Goal: Task Accomplishment & Management: Use online tool/utility

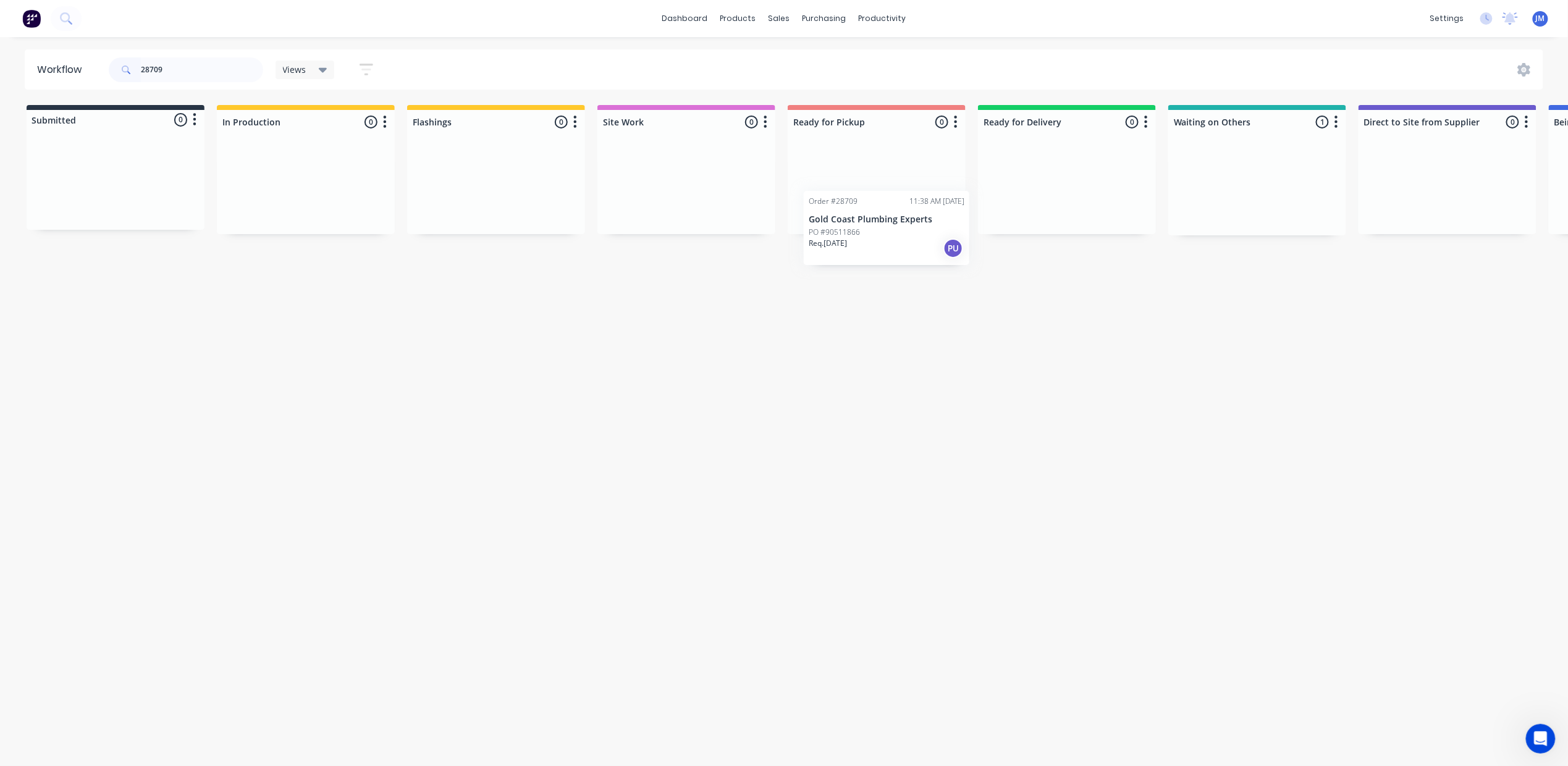
scroll to position [0, 2]
drag, startPoint x: 858, startPoint y: 220, endPoint x: 824, endPoint y: 130, distance: 96.2
click at [819, 138] on div "Submitted 0 Status colour #273444 hex #273444 Save Cancel Summaries Total order…" at bounding box center [1108, 169] width 2239 height 130
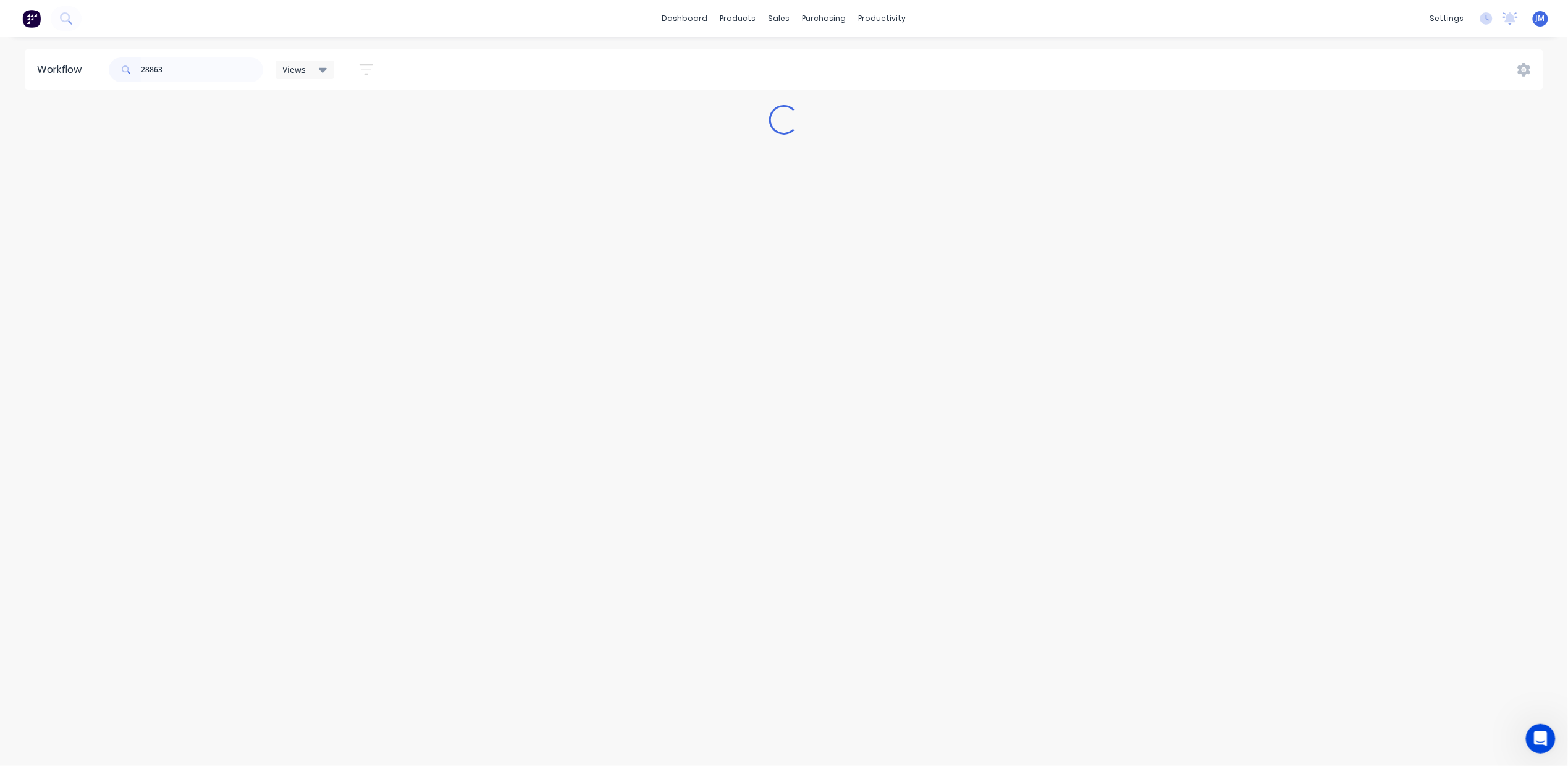
scroll to position [0, 0]
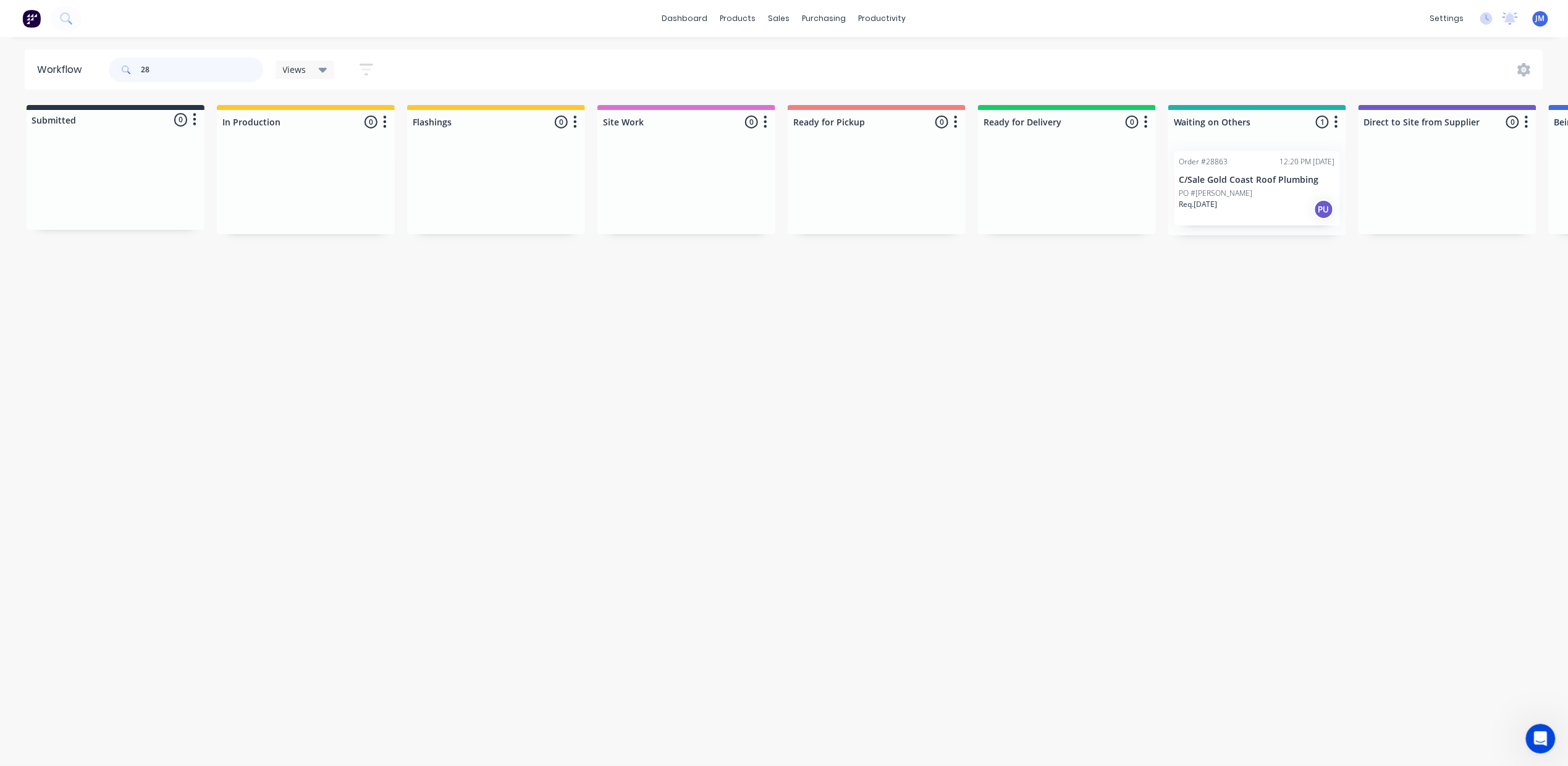
type input "2"
click at [179, 206] on div "PU" at bounding box center [182, 205] width 20 height 20
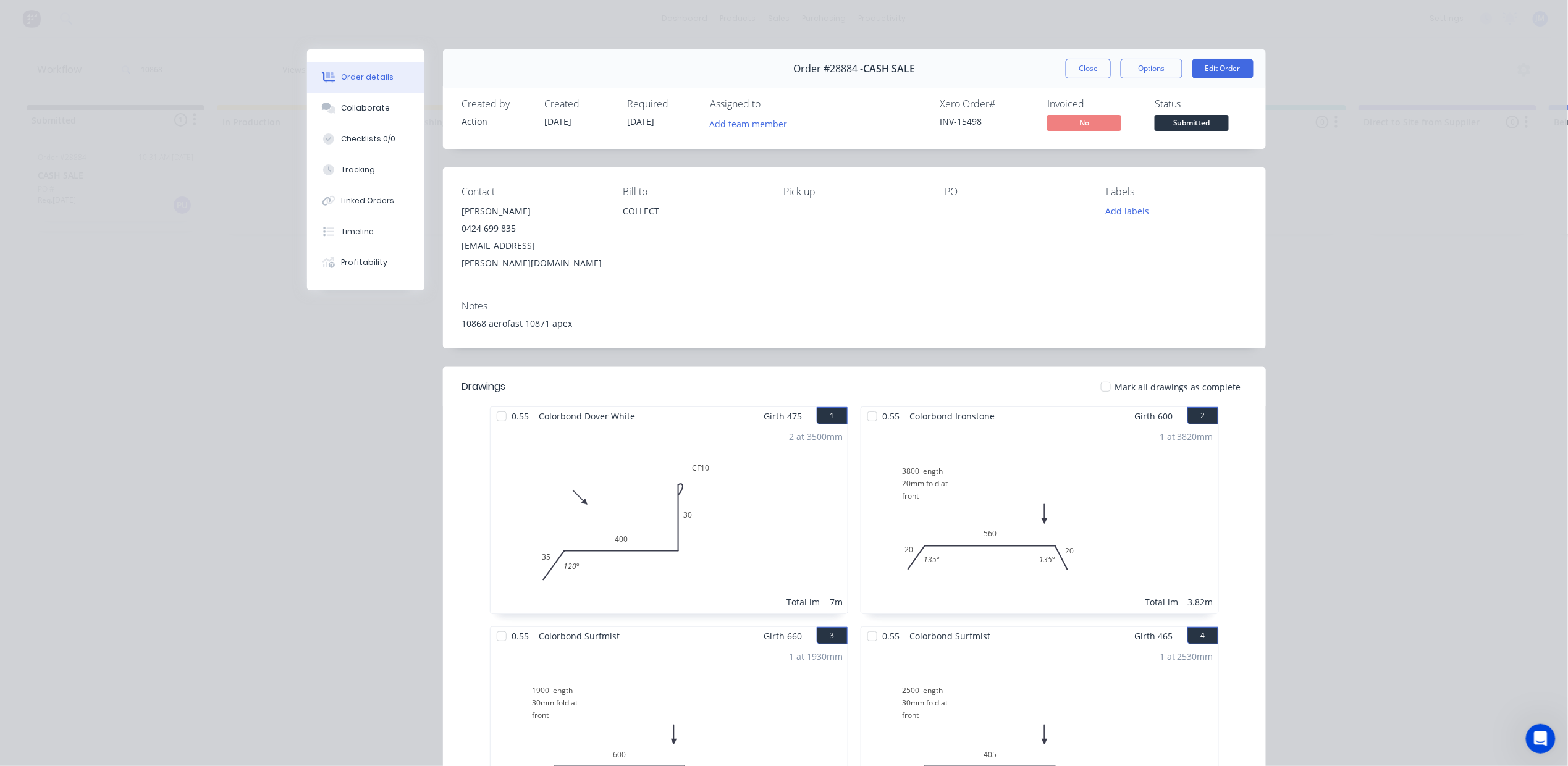
click at [1087, 72] on button "Close" at bounding box center [1088, 68] width 45 height 20
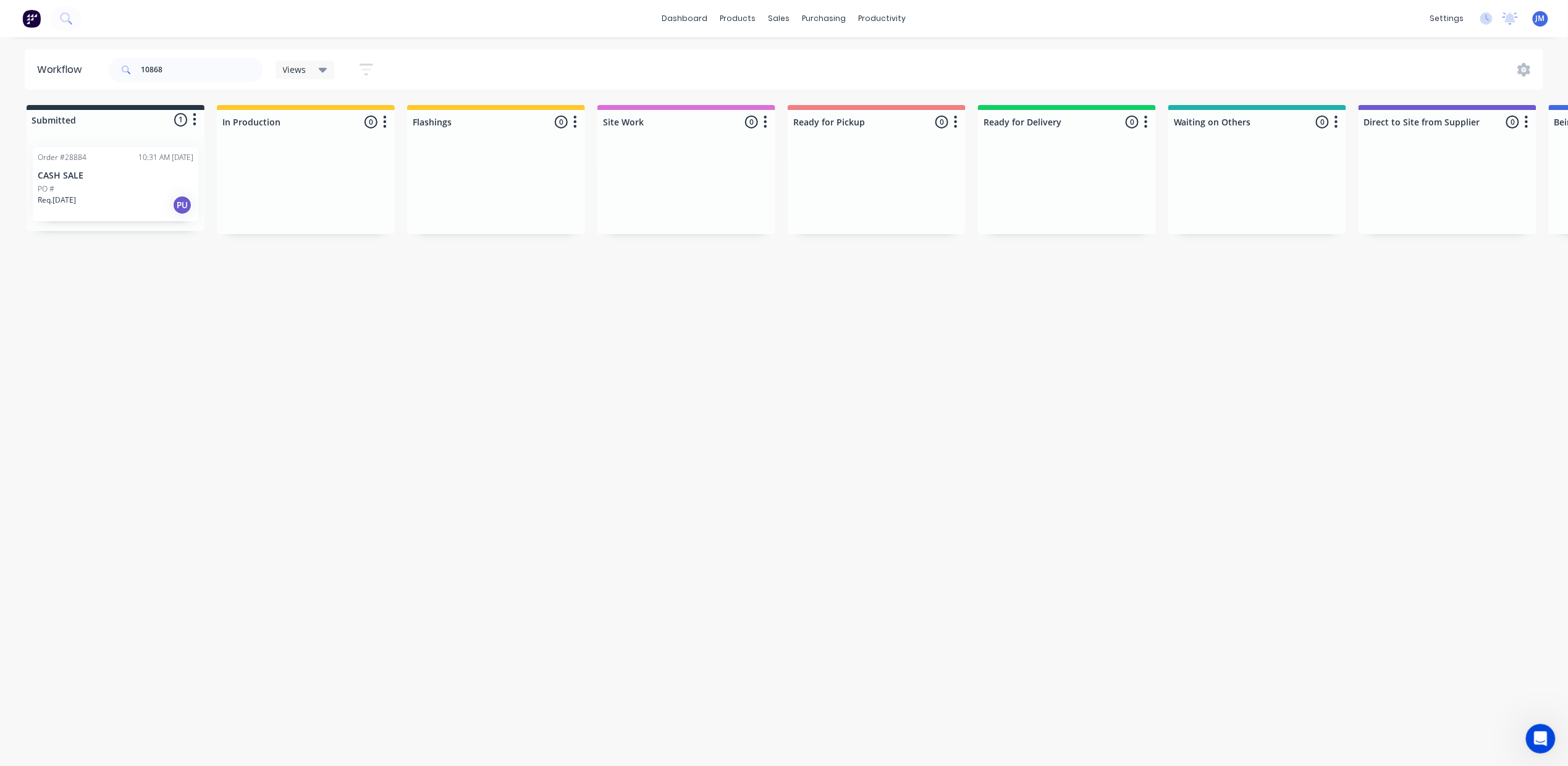
click at [109, 206] on div "Req. [DATE] PU" at bounding box center [116, 205] width 156 height 21
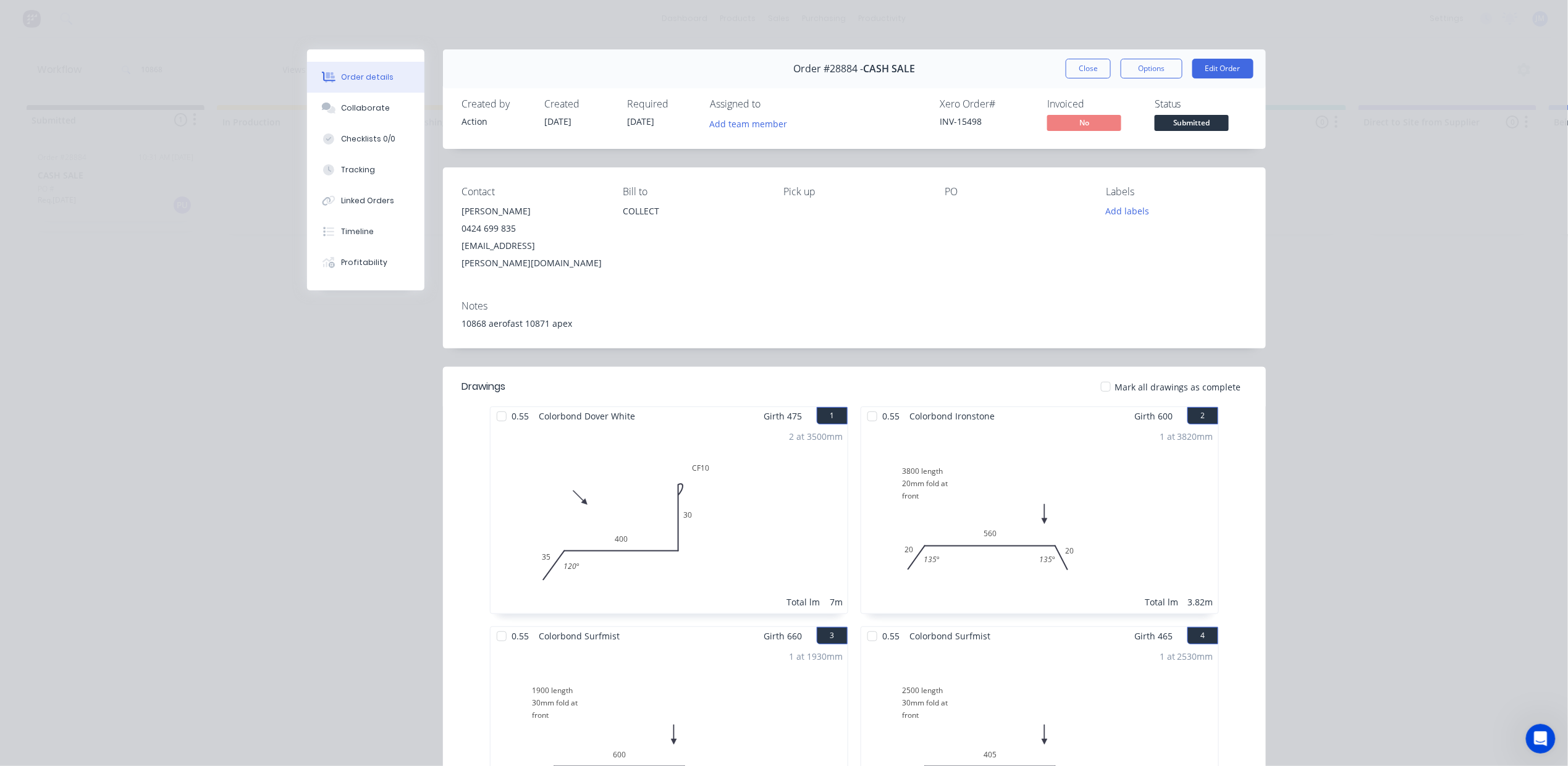
click at [1073, 63] on button "Close" at bounding box center [1088, 68] width 45 height 20
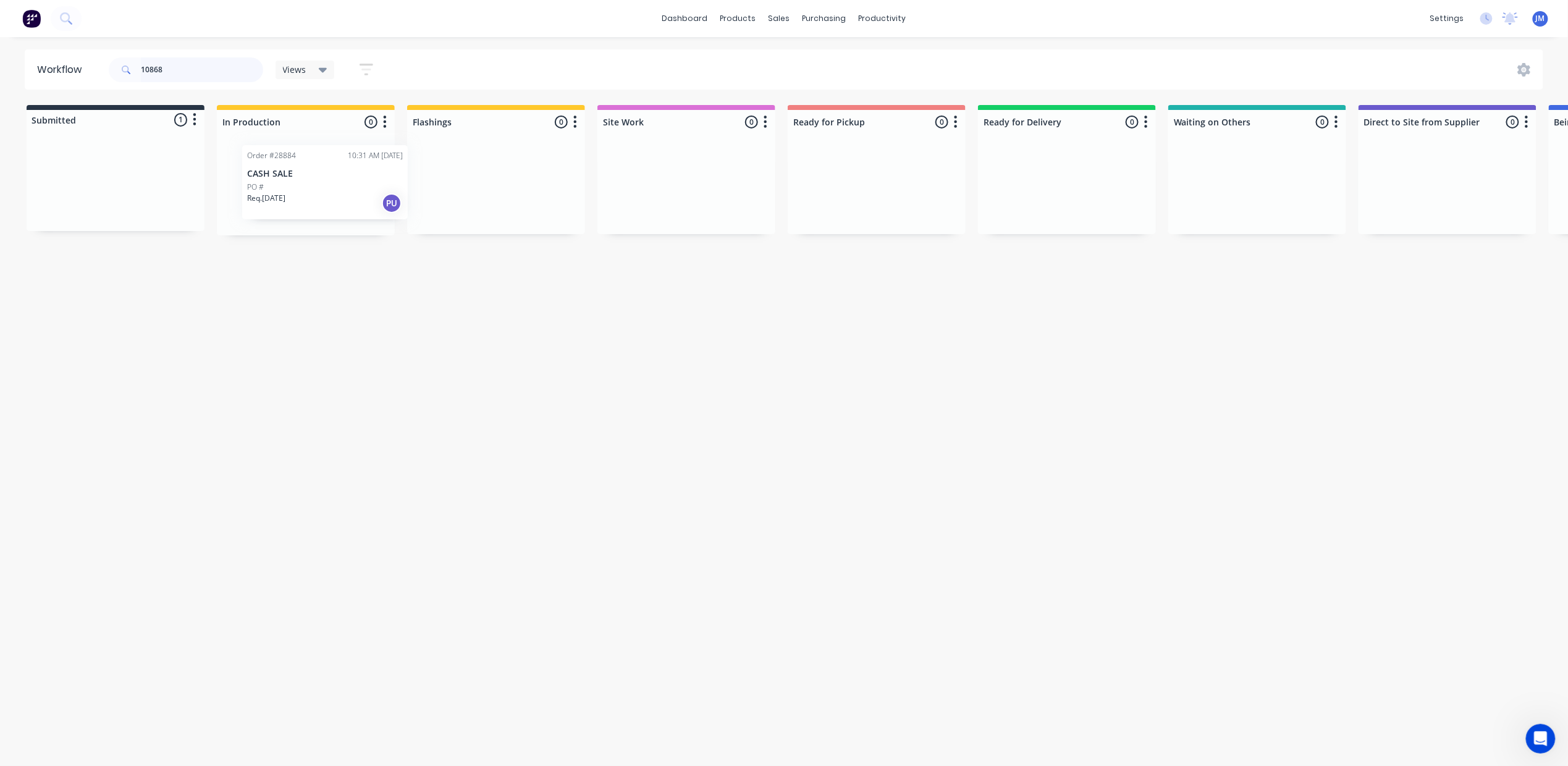
drag, startPoint x: 137, startPoint y: 173, endPoint x: 344, endPoint y: 161, distance: 207.3
click at [347, 171] on div "Submitted 1 Status colour #273444 hex #273444 Save Cancel Summaries Total order…" at bounding box center [1110, 169] width 2239 height 130
type input "1"
click at [920, 295] on div "Mark as Picked Up" at bounding box center [956, 287] width 124 height 25
click at [185, 68] on input "28715" at bounding box center [201, 70] width 122 height 25
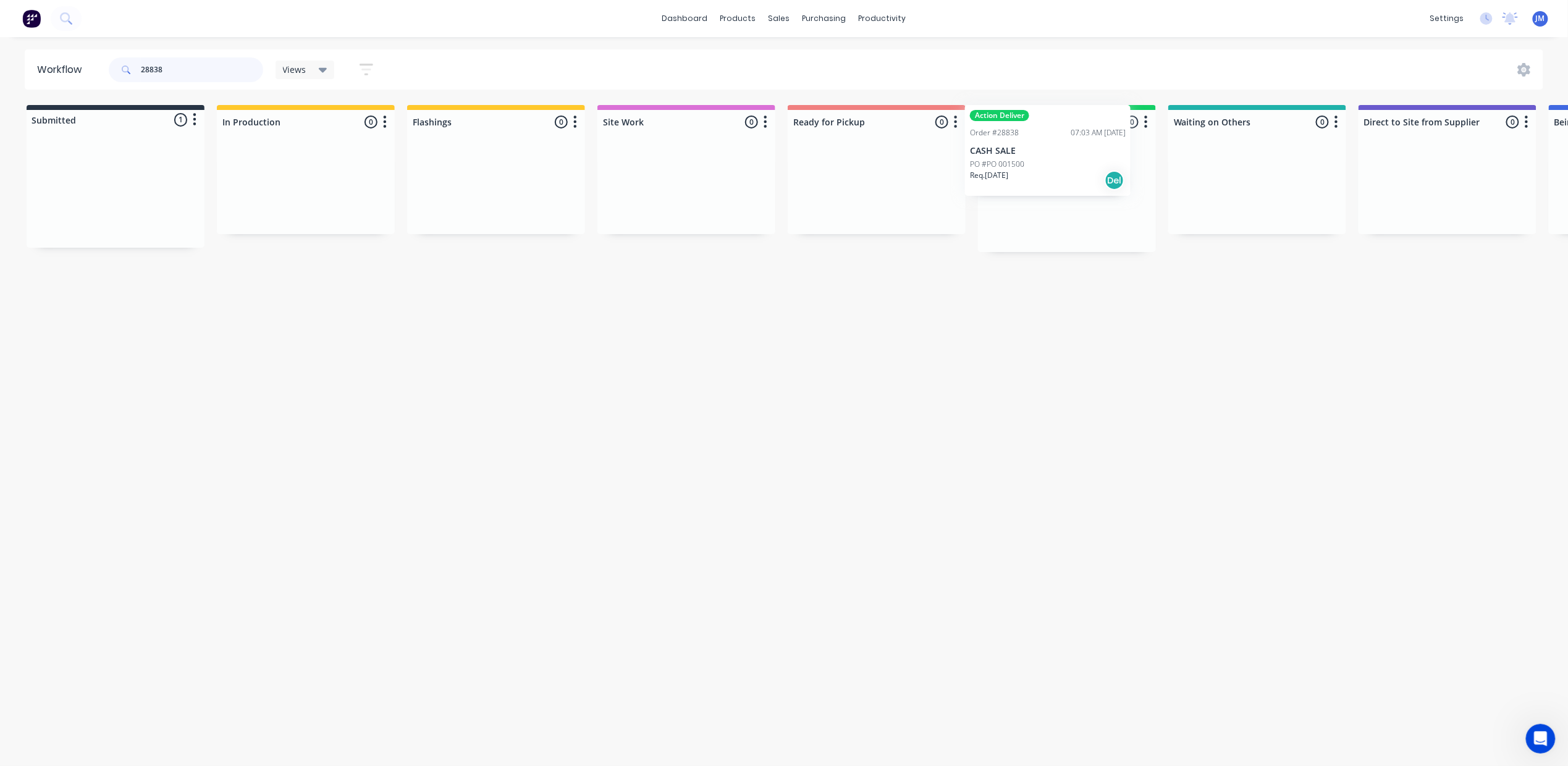
drag, startPoint x: 97, startPoint y: 198, endPoint x: 1025, endPoint y: 156, distance: 928.9
click at [1025, 156] on div "Submitted 1 Status colour #273444 hex #273444 Save Cancel Summaries Total order…" at bounding box center [1110, 178] width 2239 height 147
click at [965, 294] on div "Mark as Picked Up" at bounding box center [980, 296] width 124 height 25
drag, startPoint x: 186, startPoint y: 61, endPoint x: 181, endPoint y: 65, distance: 6.4
click at [186, 61] on input "28765" at bounding box center [201, 70] width 122 height 25
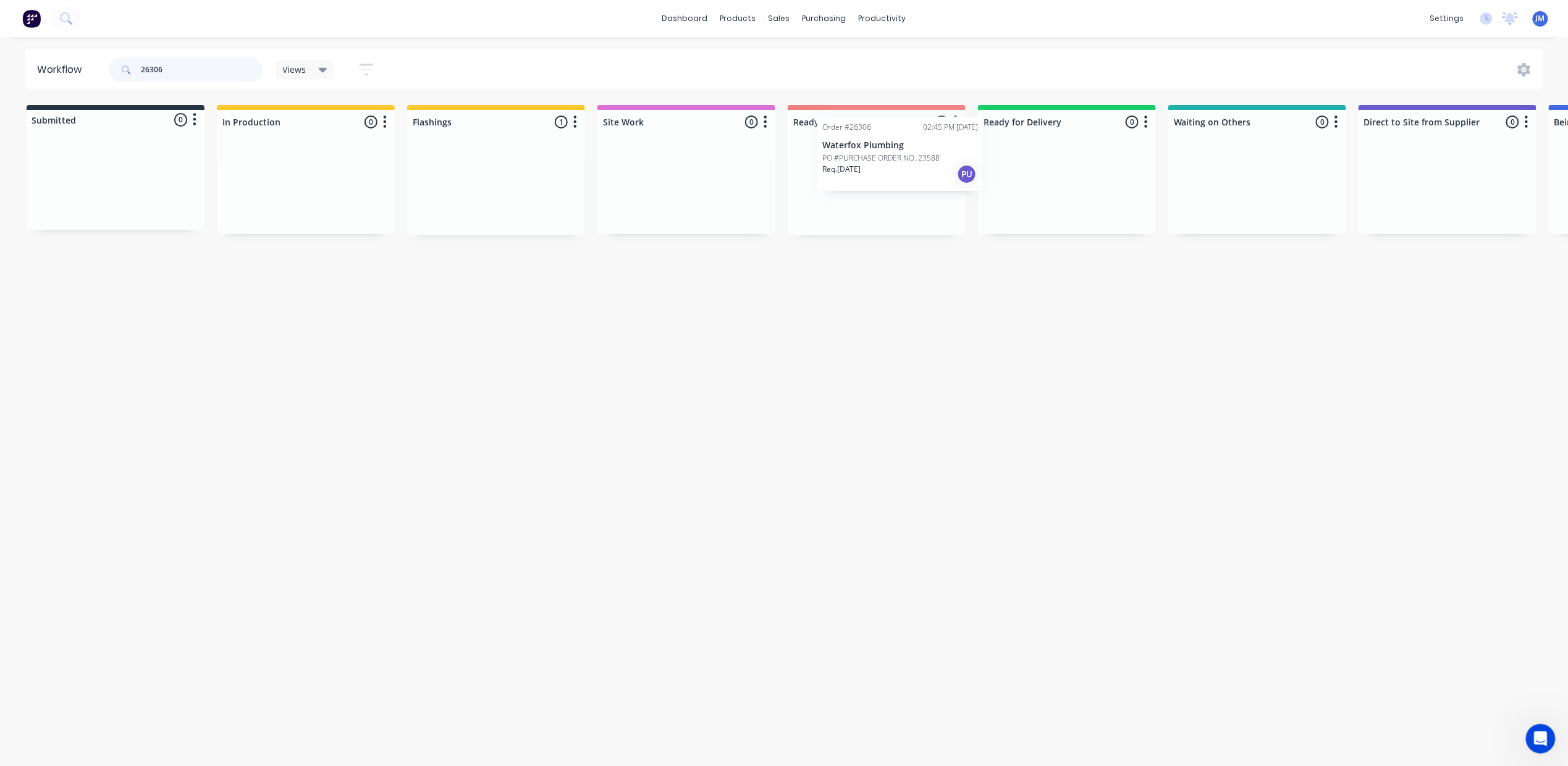
drag, startPoint x: 486, startPoint y: 176, endPoint x: 889, endPoint y: 144, distance: 404.3
click at [892, 141] on div "Submitted 0 Status colour #273444 hex #273444 Save Cancel Summaries Total order…" at bounding box center [1110, 169] width 2239 height 130
type input "2"
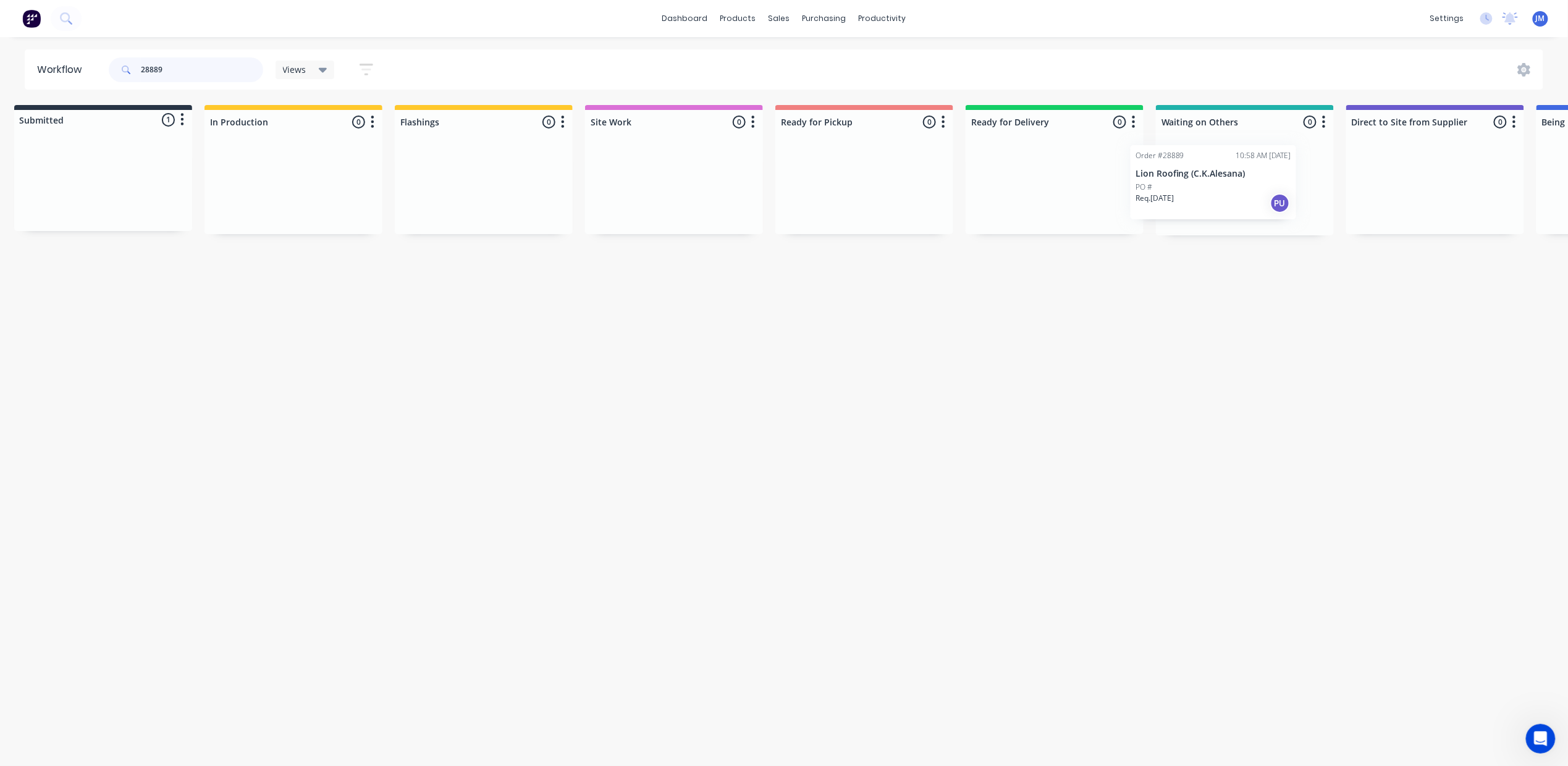
scroll to position [0, 21]
drag, startPoint x: 68, startPoint y: 172, endPoint x: 1162, endPoint y: 160, distance: 1094.1
click at [1170, 160] on div "Submitted 1 Status colour #273444 hex #273444 Save Cancel Summaries Total order…" at bounding box center [1090, 169] width 2239 height 130
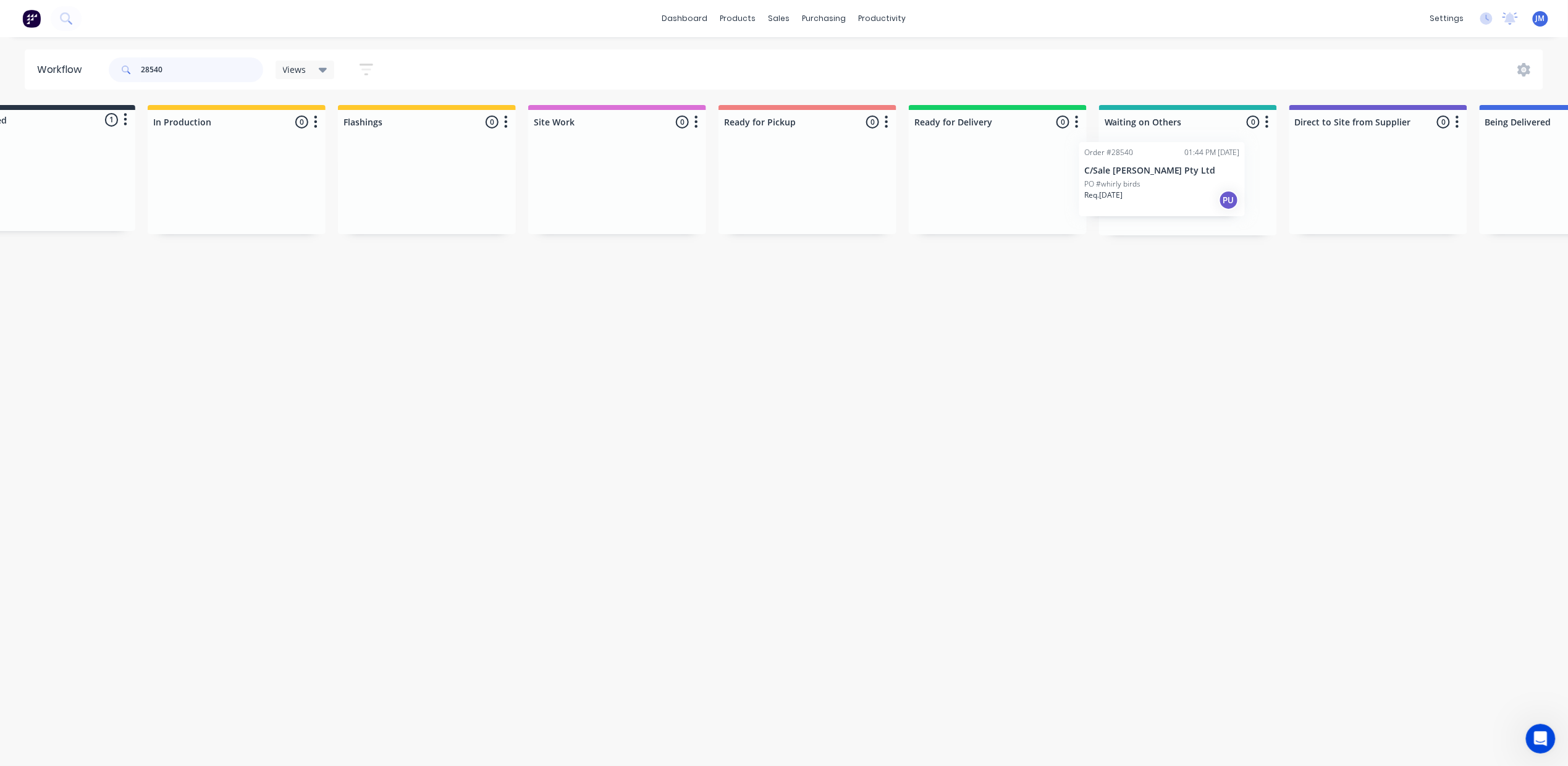
scroll to position [0, 72]
drag, startPoint x: 140, startPoint y: 193, endPoint x: 1174, endPoint y: 178, distance: 1034.1
click at [1148, 192] on div "Submitted 1 Status colour #273444 hex #273444 Save Cancel Summaries Total order…" at bounding box center [1038, 169] width 2239 height 130
type input "2"
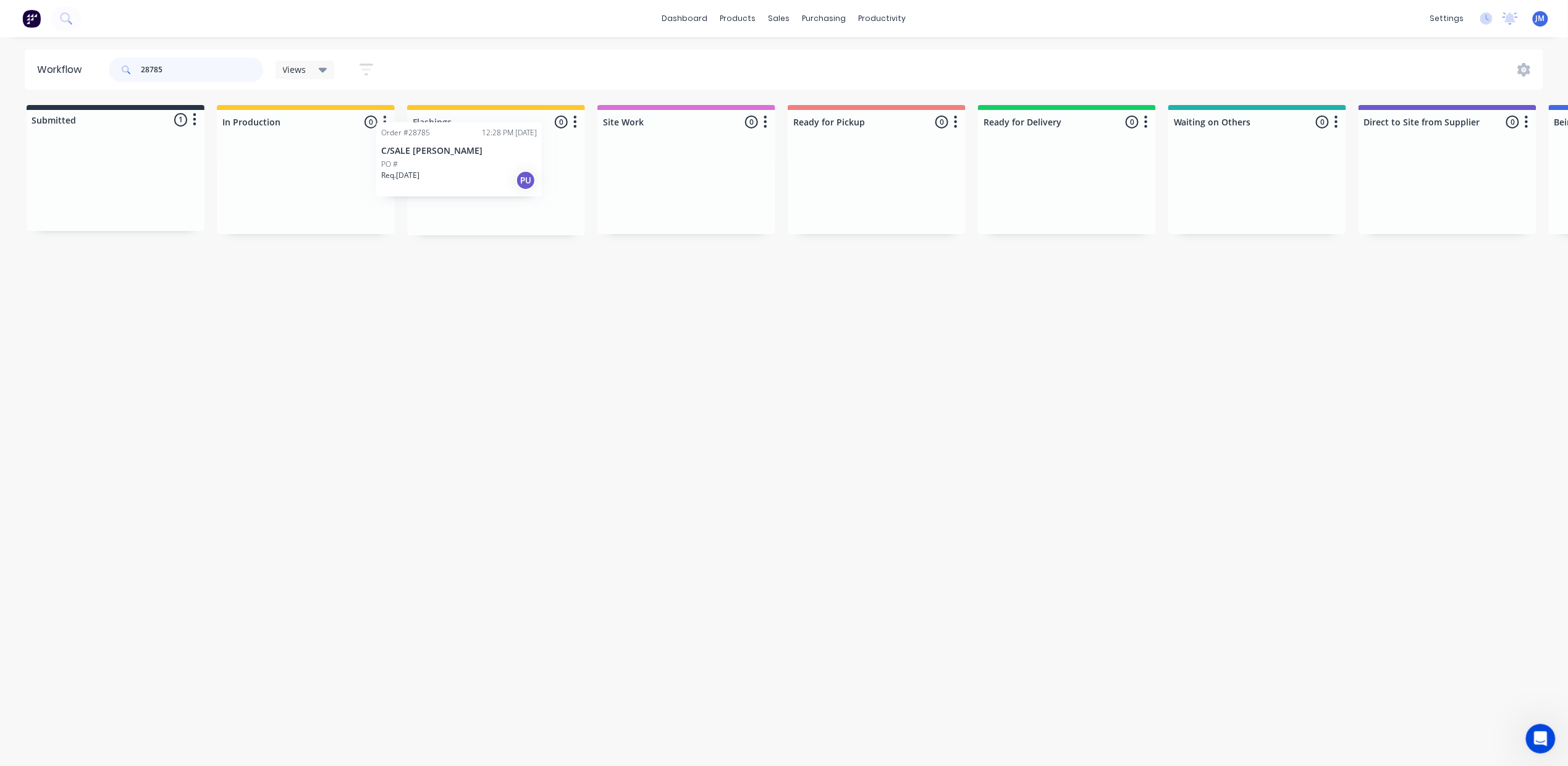
drag, startPoint x: 303, startPoint y: 173, endPoint x: 420, endPoint y: 160, distance: 117.7
click at [420, 160] on div "Submitted 1 Status colour #273444 hex #273444 Save Cancel Summaries Total order…" at bounding box center [1110, 169] width 2239 height 130
drag, startPoint x: 107, startPoint y: 157, endPoint x: 458, endPoint y: 150, distance: 351.1
click at [456, 151] on div "Submitted 1 Status colour #273444 hex #273444 Save Cancel Summaries Total order…" at bounding box center [1110, 169] width 2239 height 130
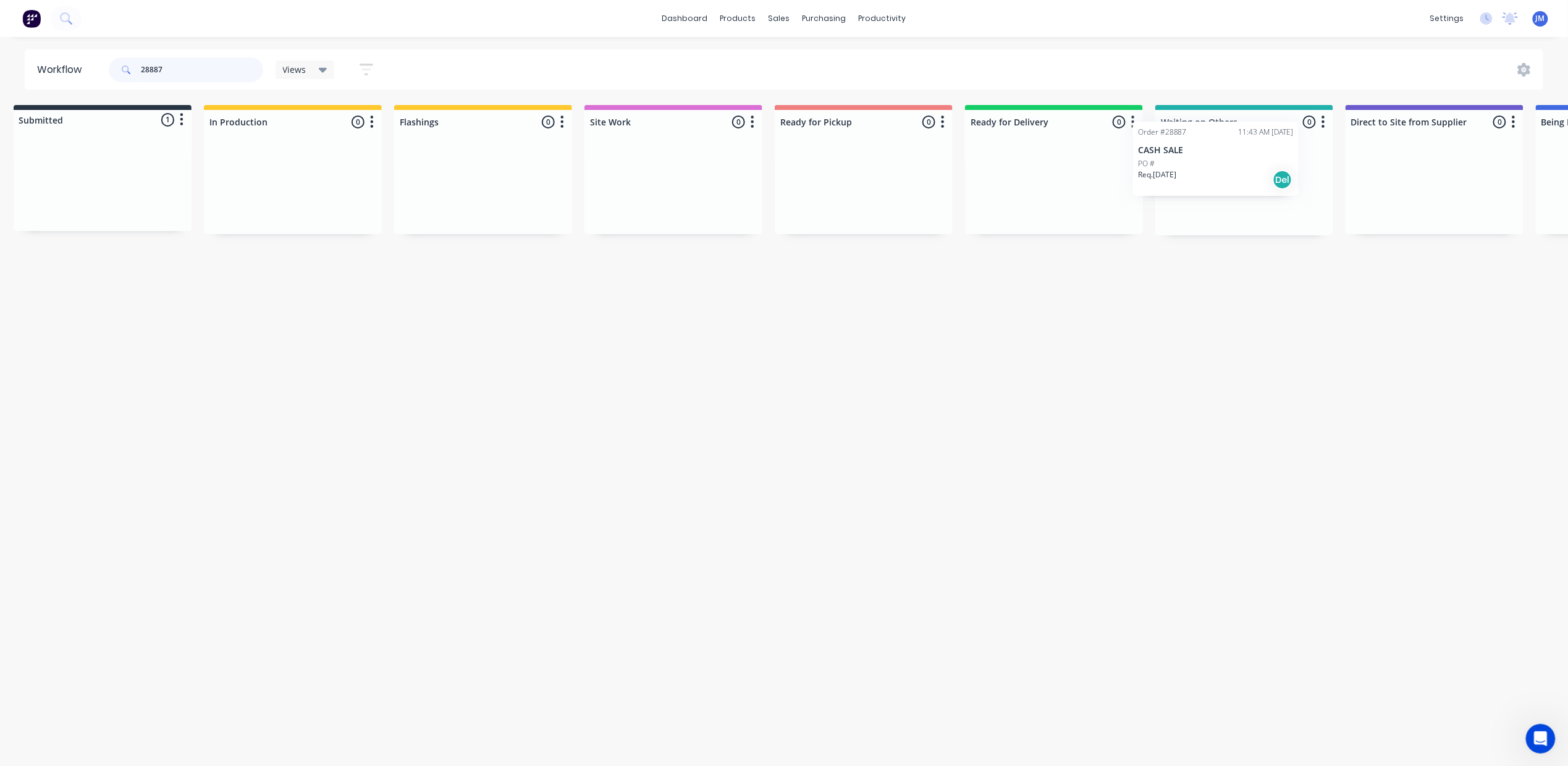
drag, startPoint x: 68, startPoint y: 182, endPoint x: 1148, endPoint y: 157, distance: 1080.3
click at [1173, 158] on div "Submitted 1 Status colour #273444 hex #273444 Save Cancel Summaries Total order…" at bounding box center [1098, 169] width 2239 height 130
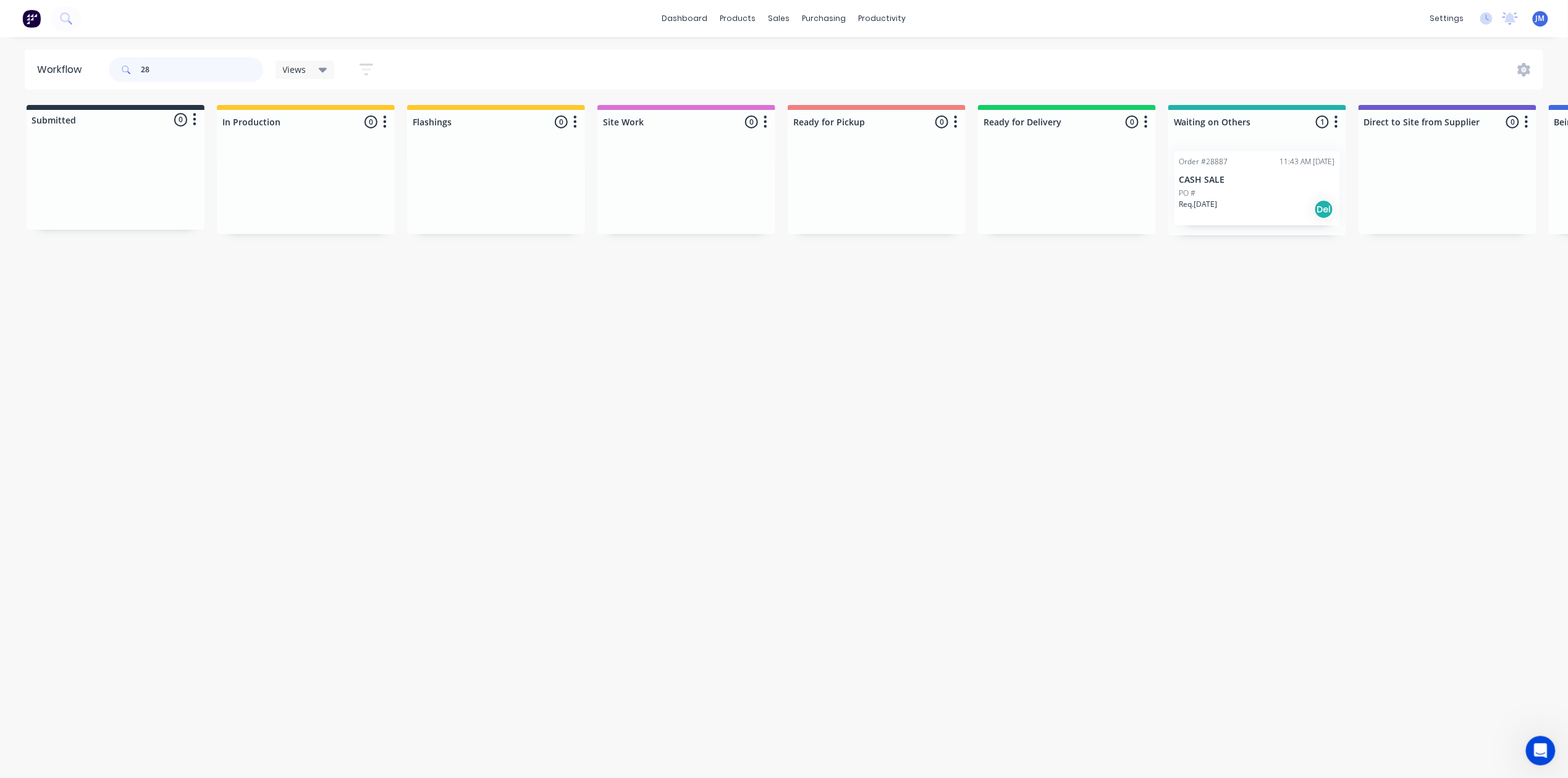
type input "2"
